Goal: Information Seeking & Learning: Find specific fact

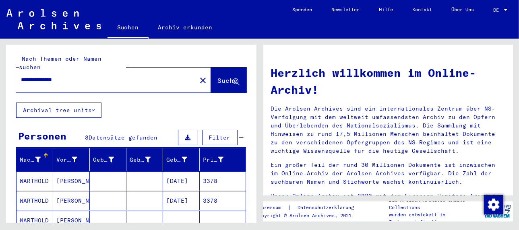
scroll to position [40, 0]
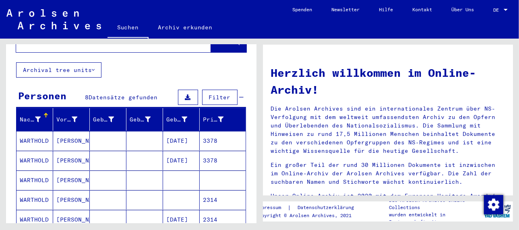
click at [69, 151] on mat-cell "[PERSON_NAME]" at bounding box center [71, 160] width 37 height 19
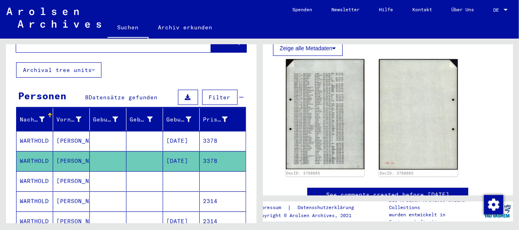
scroll to position [80, 0]
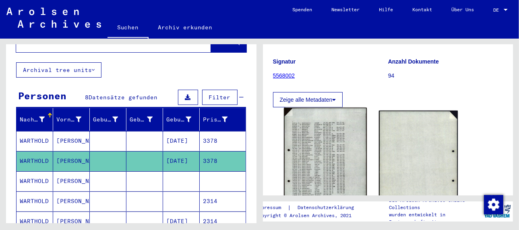
click at [332, 150] on img at bounding box center [325, 165] width 83 height 115
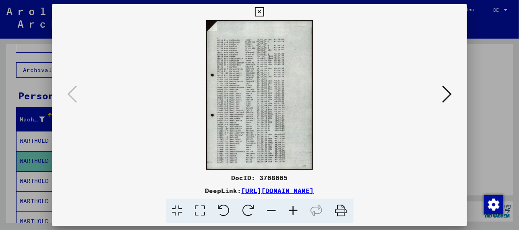
click at [296, 210] on icon at bounding box center [293, 211] width 22 height 25
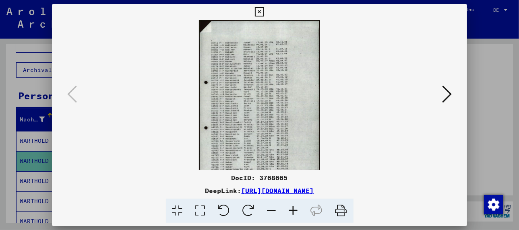
click at [296, 210] on icon at bounding box center [293, 211] width 22 height 25
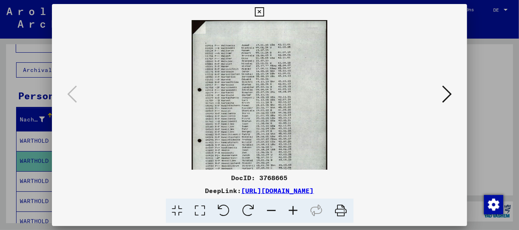
click at [296, 210] on icon at bounding box center [293, 211] width 22 height 25
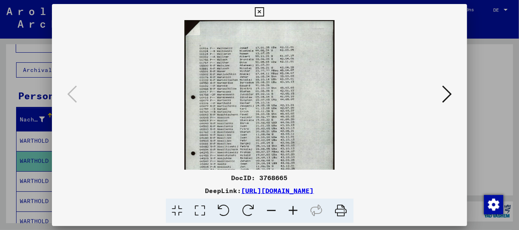
click at [296, 210] on icon at bounding box center [293, 211] width 22 height 25
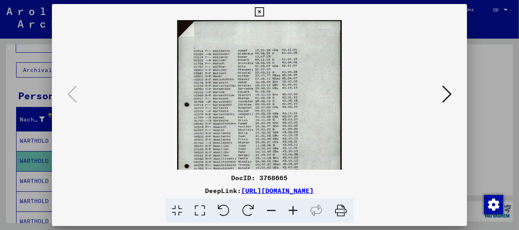
click at [296, 210] on icon at bounding box center [293, 211] width 22 height 25
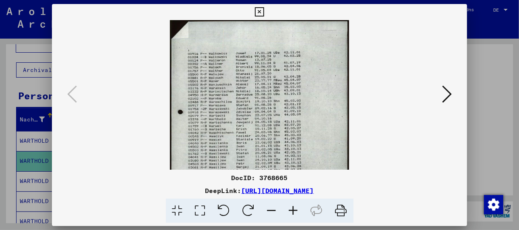
click at [296, 210] on icon at bounding box center [293, 211] width 22 height 25
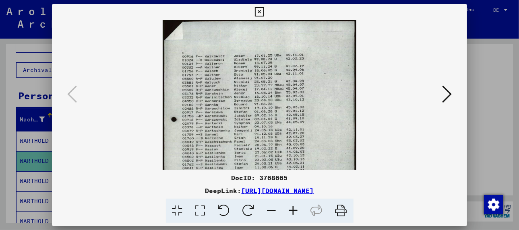
click at [296, 210] on icon at bounding box center [293, 211] width 22 height 25
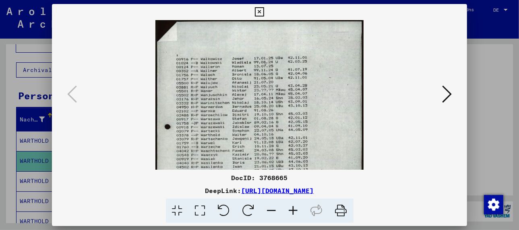
click at [296, 210] on icon at bounding box center [293, 211] width 22 height 25
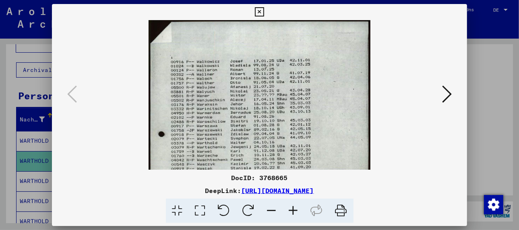
click at [296, 210] on icon at bounding box center [293, 211] width 22 height 25
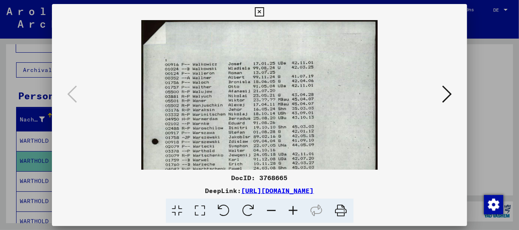
click at [296, 210] on icon at bounding box center [293, 211] width 22 height 25
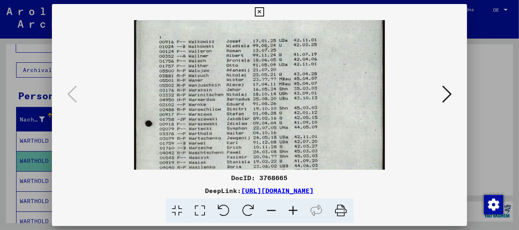
scroll to position [29, 0]
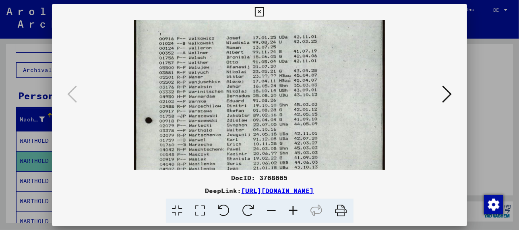
drag, startPoint x: 209, startPoint y: 142, endPoint x: 209, endPoint y: 112, distance: 30.2
click at [209, 112] on img at bounding box center [259, 167] width 251 height 351
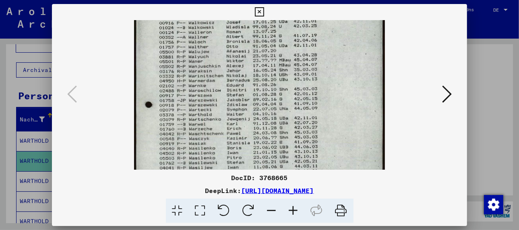
drag, startPoint x: 219, startPoint y: 152, endPoint x: 220, endPoint y: 135, distance: 16.9
click at [220, 135] on img at bounding box center [259, 151] width 251 height 351
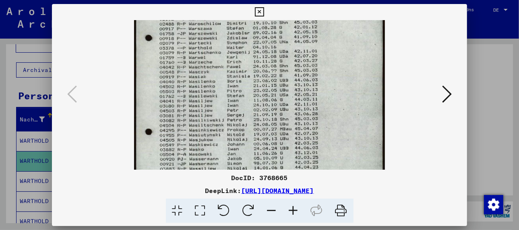
scroll to position [115, 0]
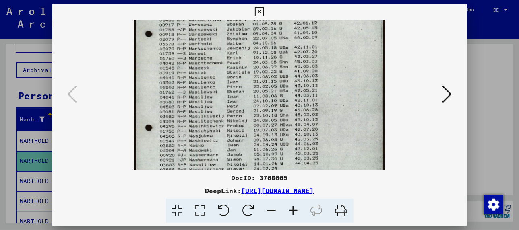
drag, startPoint x: 214, startPoint y: 157, endPoint x: 229, endPoint y: 78, distance: 80.4
click at [229, 78] on img at bounding box center [259, 80] width 251 height 351
